Goal: Transaction & Acquisition: Download file/media

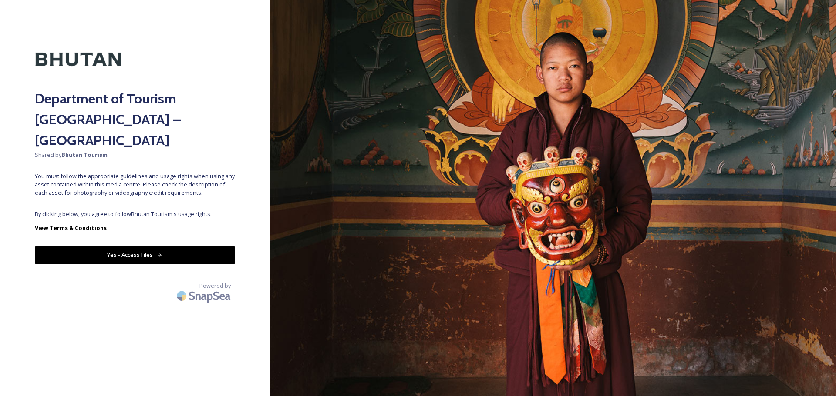
click at [159, 253] on icon at bounding box center [160, 256] width 6 height 6
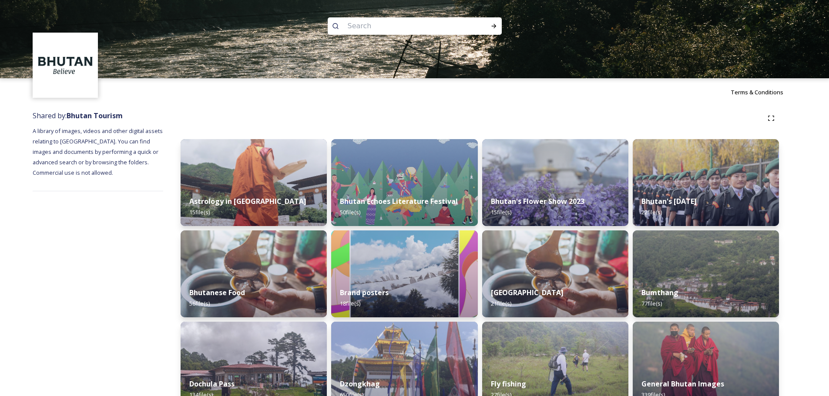
click at [386, 27] on input at bounding box center [402, 26] width 119 height 19
type input "trek"
click at [496, 25] on icon at bounding box center [493, 26] width 7 height 7
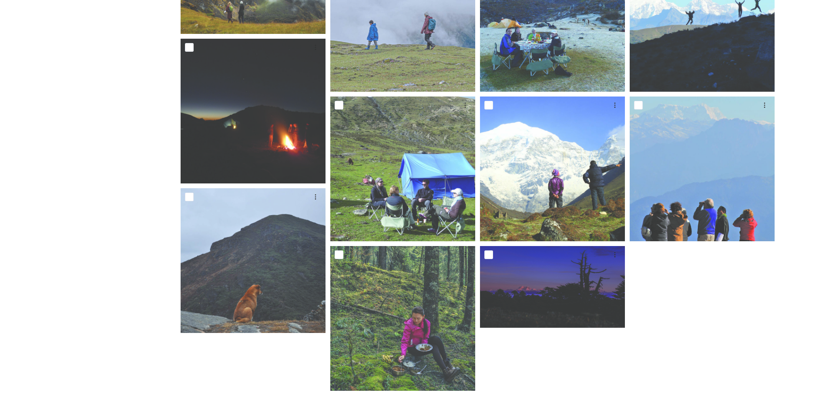
scroll to position [677, 0]
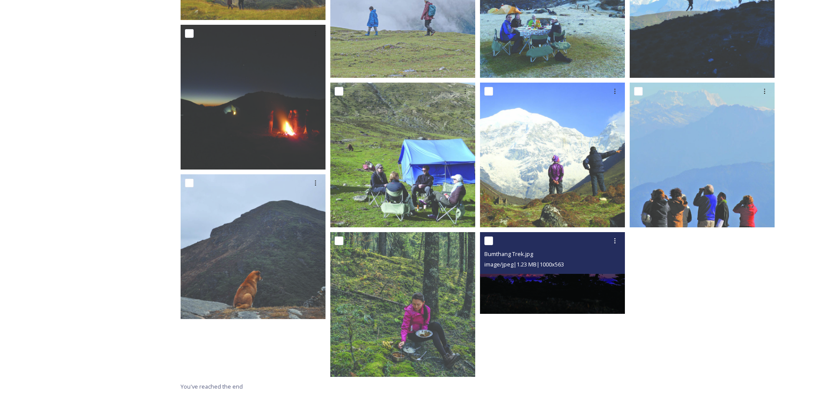
click at [564, 282] on img at bounding box center [552, 272] width 145 height 81
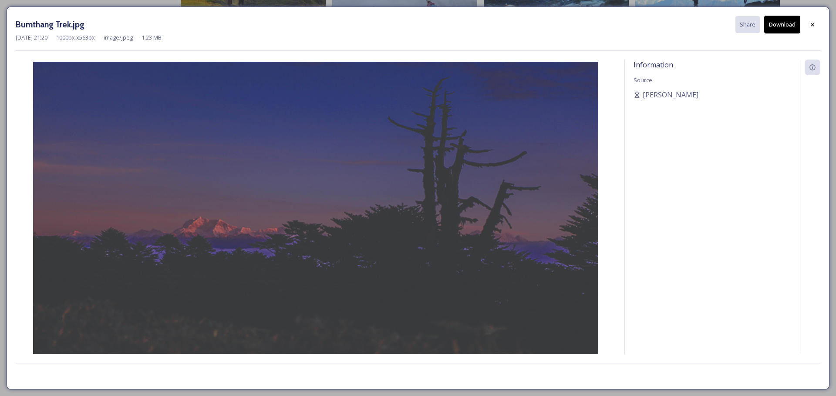
click at [784, 30] on button "Download" at bounding box center [782, 25] width 36 height 18
click at [814, 25] on icon at bounding box center [812, 24] width 7 height 7
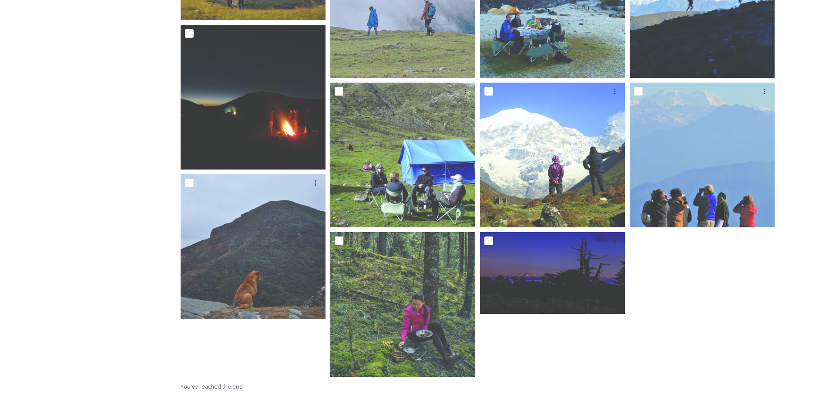
drag, startPoint x: 0, startPoint y: 207, endPoint x: 0, endPoint y: 221, distance: 13.9
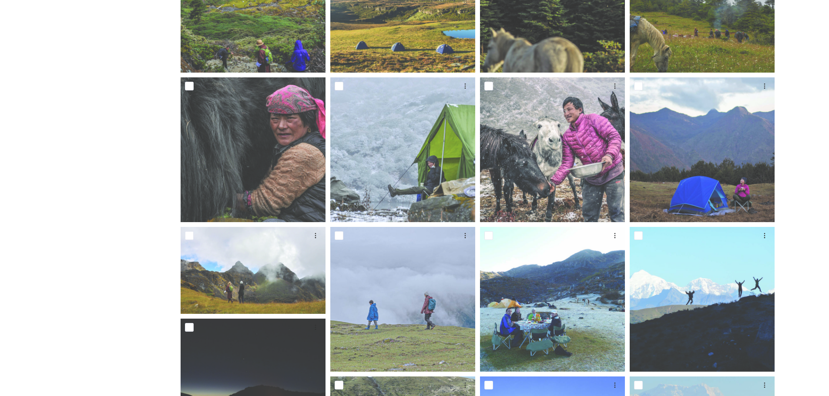
scroll to position [378, 0]
